Goal: Information Seeking & Learning: Learn about a topic

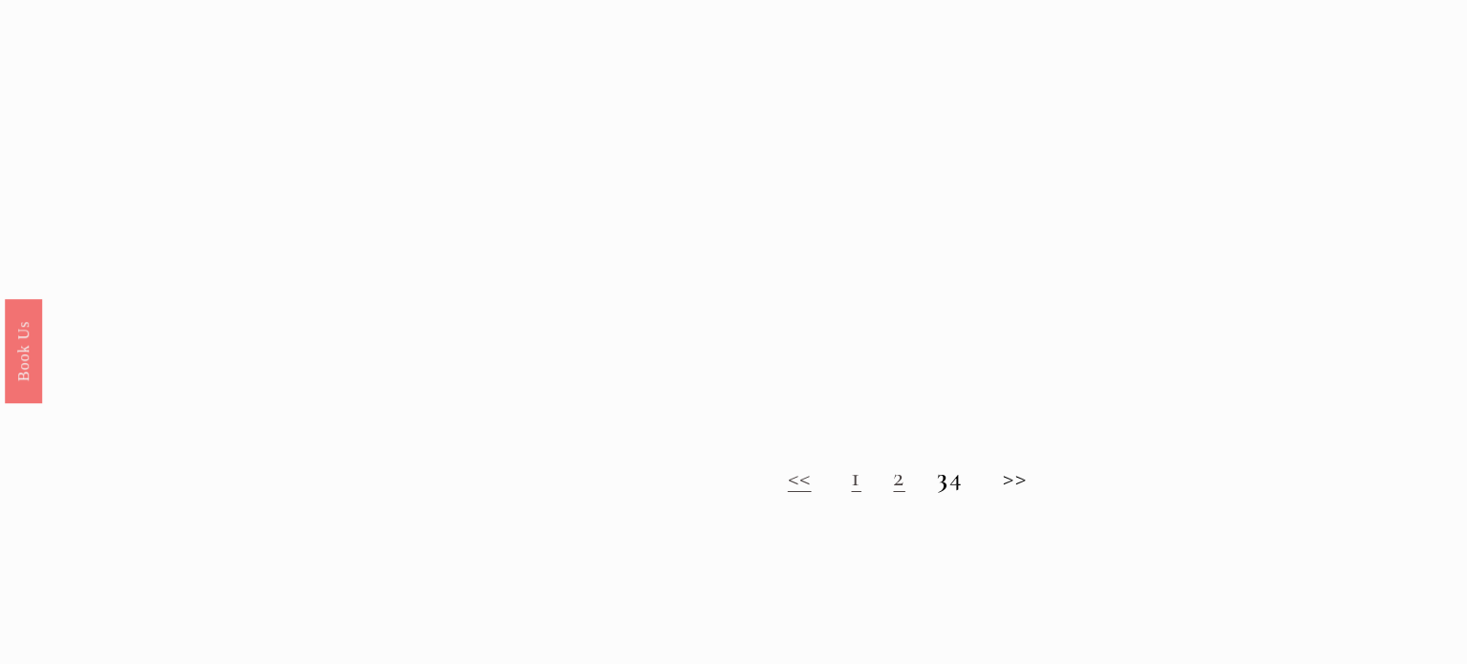
scroll to position [1461, 0]
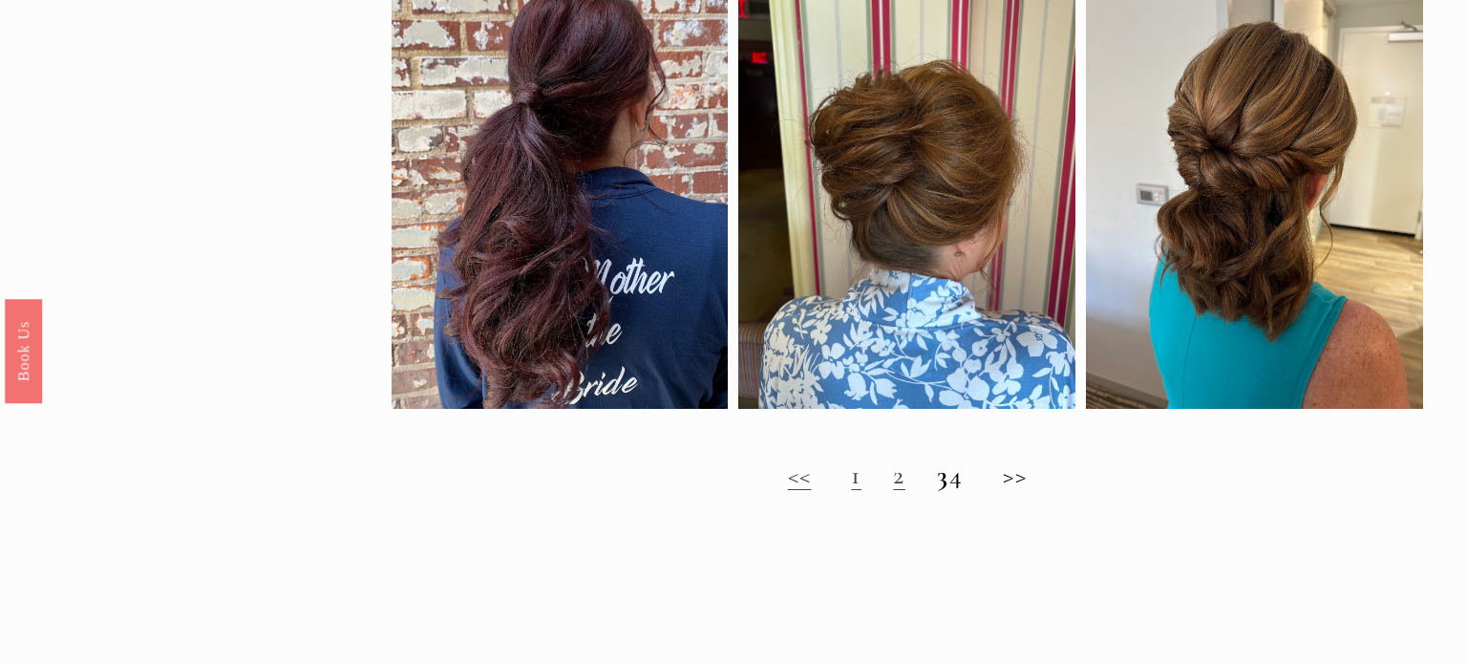
click at [851, 483] on link "1" at bounding box center [856, 474] width 10 height 32
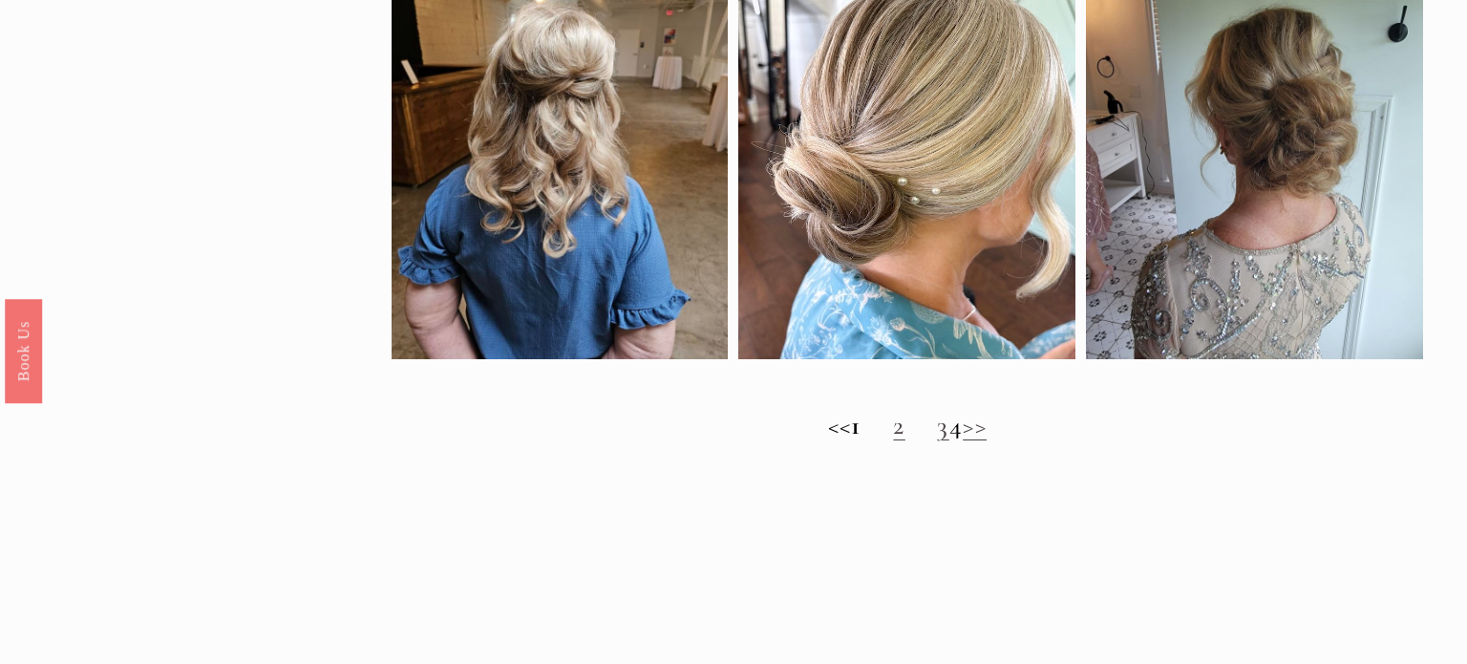
scroll to position [1552, 0]
click at [893, 426] on link "2" at bounding box center [898, 424] width 11 height 32
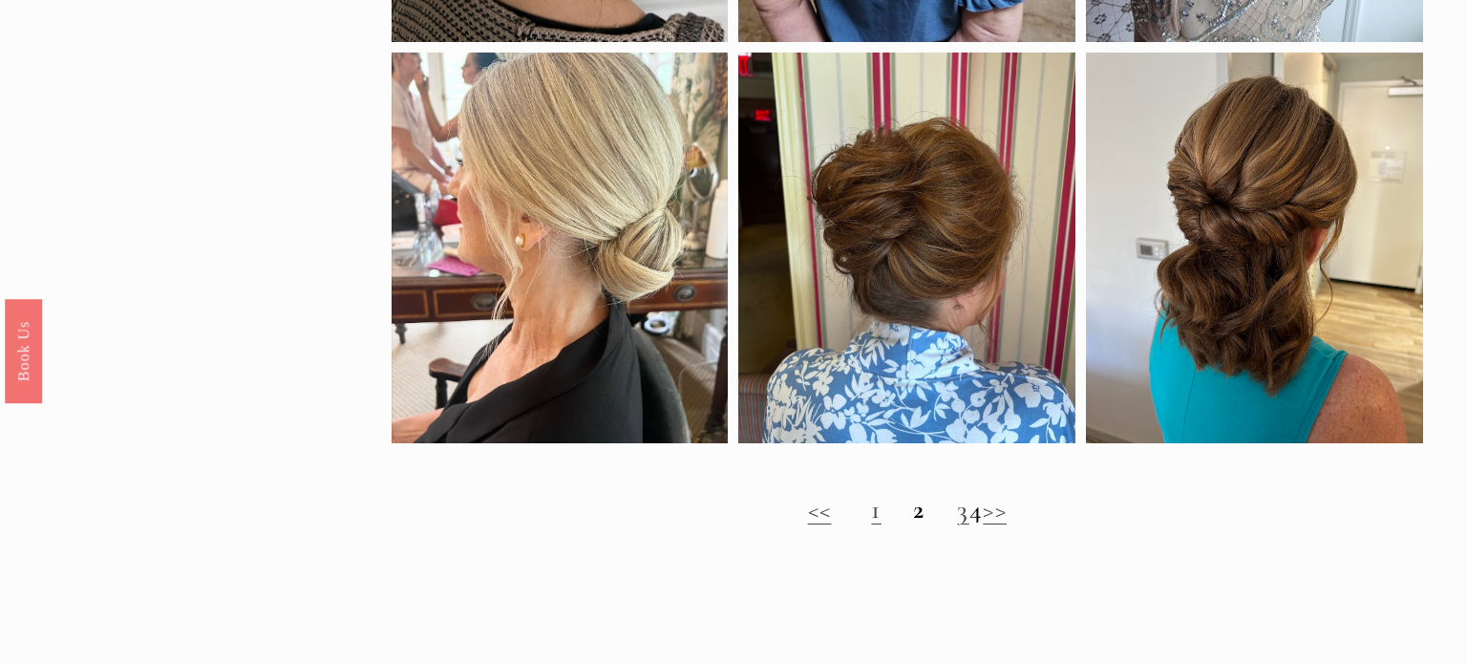
scroll to position [1468, 0]
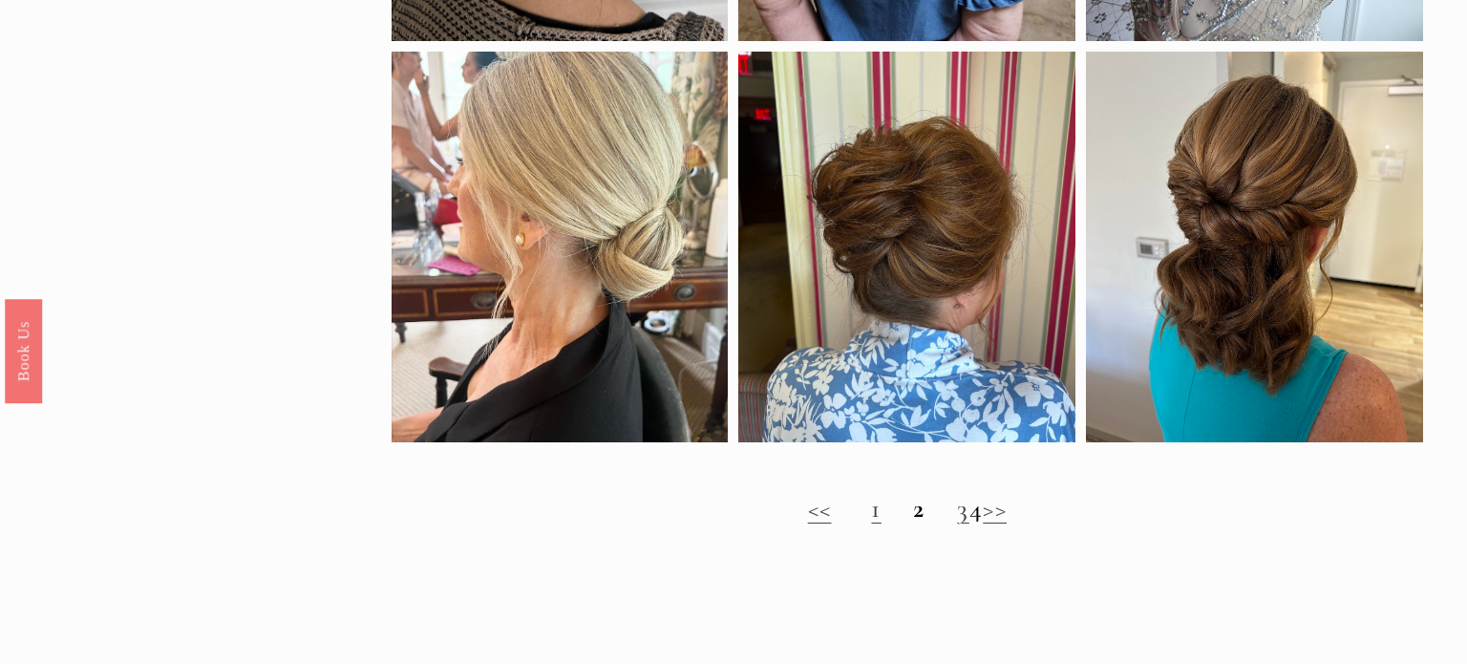
click at [957, 514] on link "3" at bounding box center [962, 508] width 11 height 32
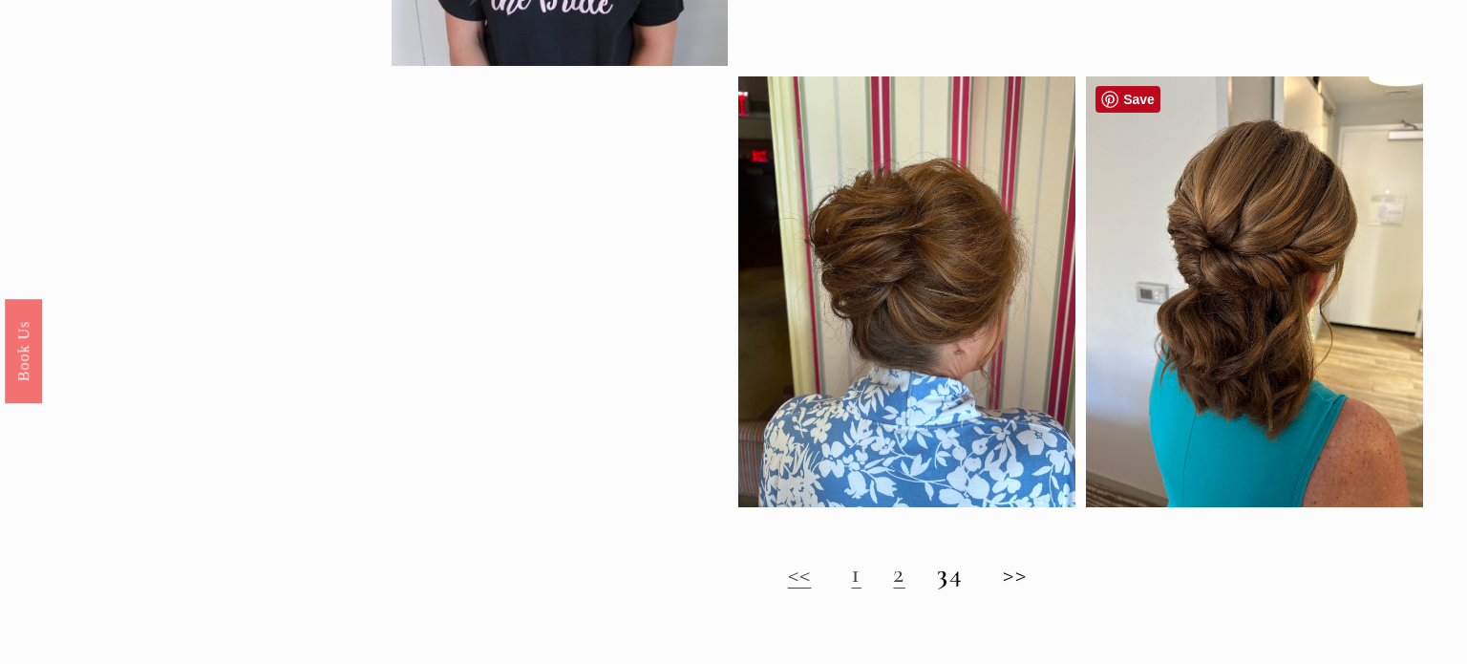
scroll to position [1378, 0]
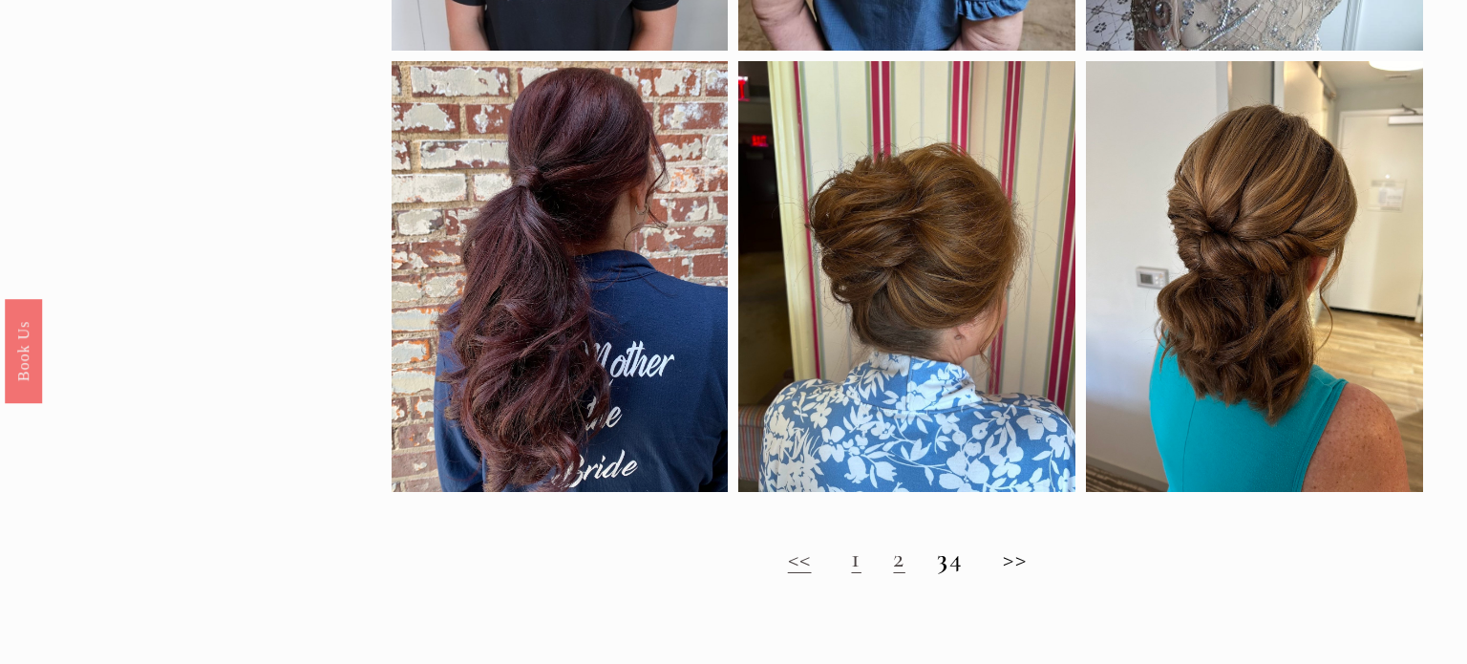
click at [970, 566] on h2 "<< 1 2 3 4 >>" at bounding box center [908, 559] width 1032 height 32
click at [966, 565] on h2 "<< 1 2 3 4 >>" at bounding box center [908, 559] width 1032 height 32
